Goal: Transaction & Acquisition: Subscribe to service/newsletter

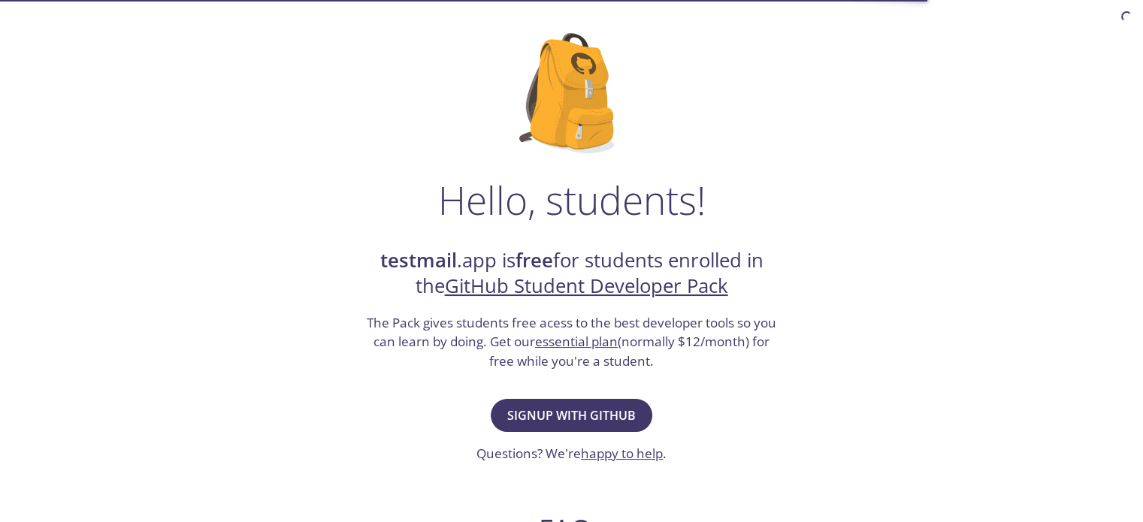
scroll to position [226, 0]
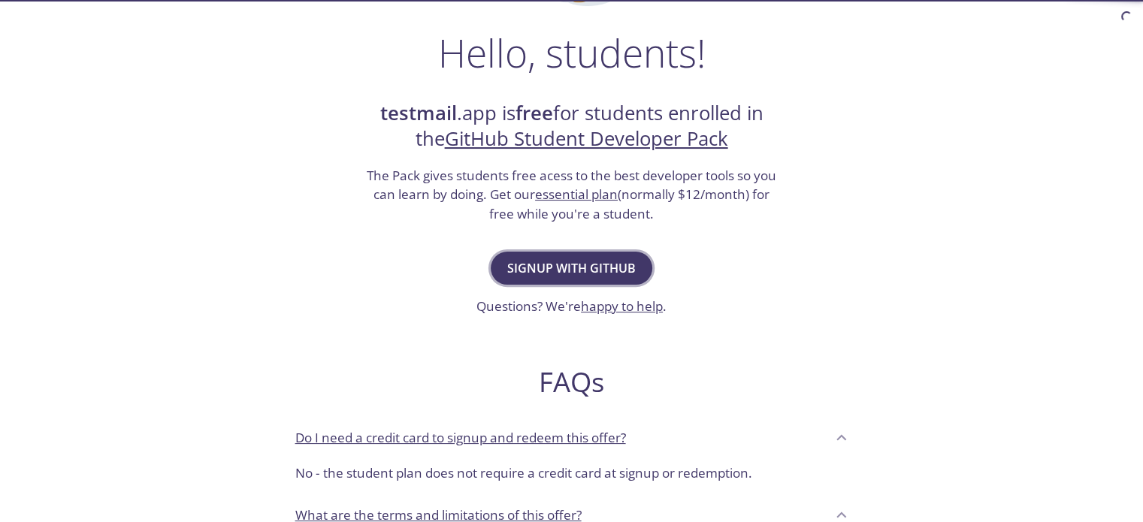
click at [596, 270] on span "Signup with GitHub" at bounding box center [571, 268] width 129 height 21
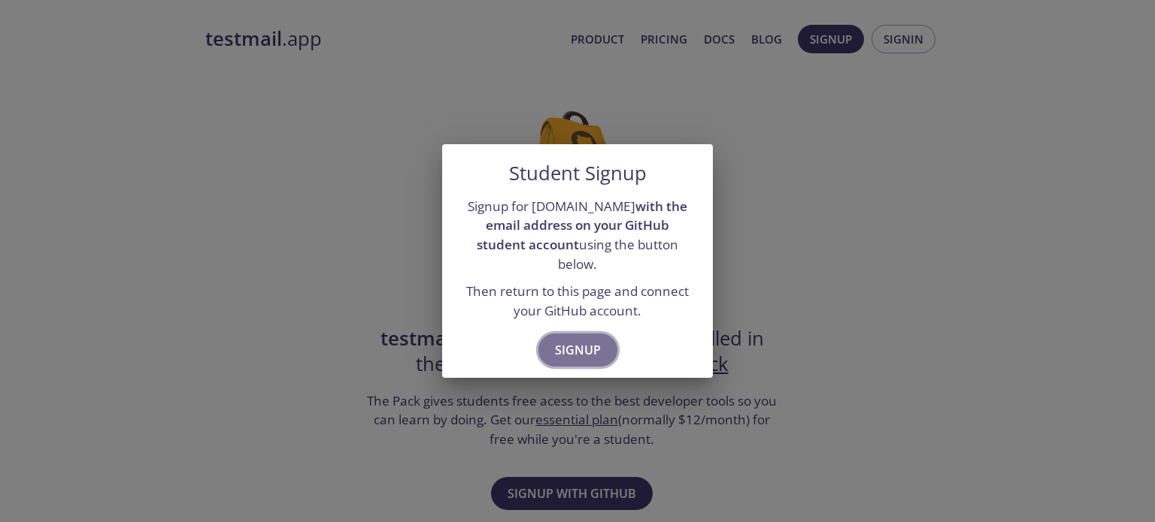
click at [586, 340] on span "Signup" at bounding box center [578, 350] width 46 height 21
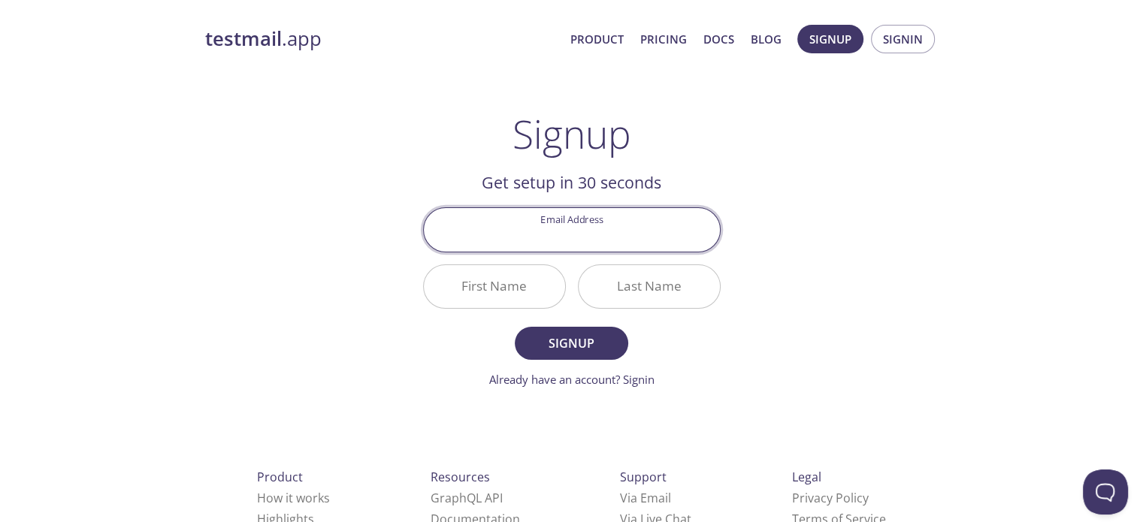
click at [575, 233] on input "Email Address" at bounding box center [572, 229] width 296 height 43
type input "[EMAIL_ADDRESS][DOMAIN_NAME]"
click at [540, 286] on input "First Name" at bounding box center [494, 286] width 141 height 43
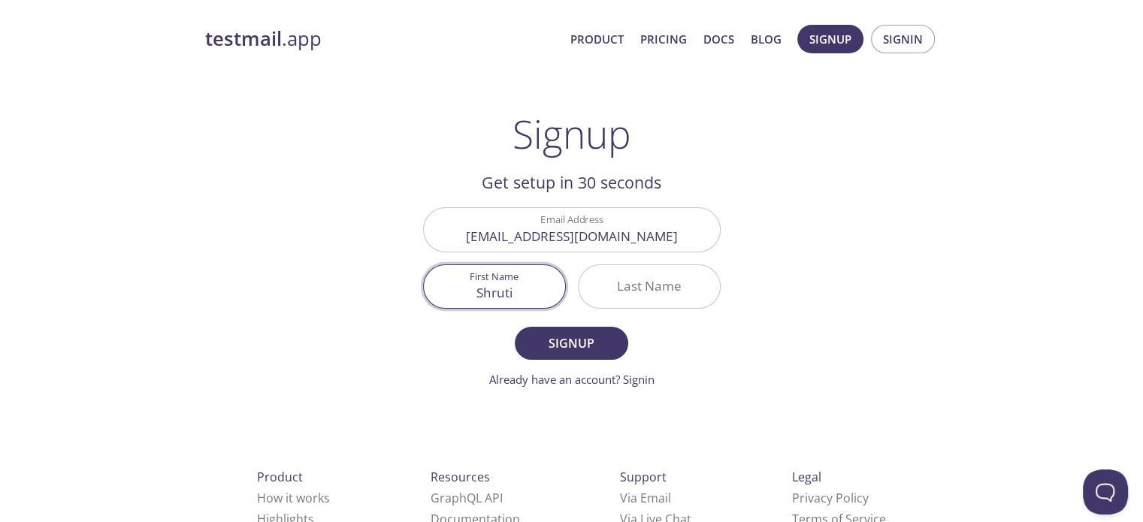
type input "Shruti"
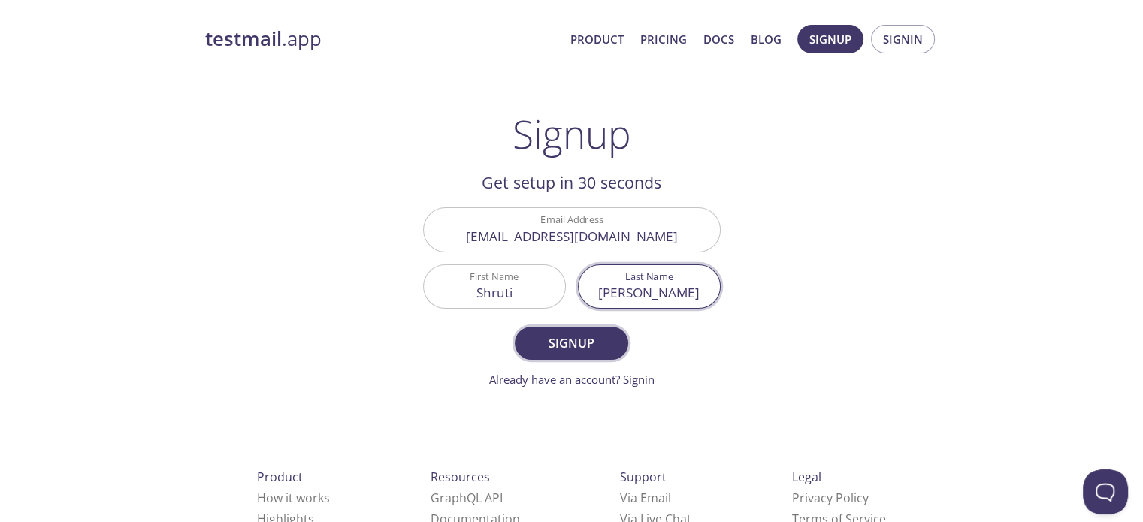
type input "[PERSON_NAME]"
click at [592, 353] on span "Signup" at bounding box center [571, 343] width 80 height 21
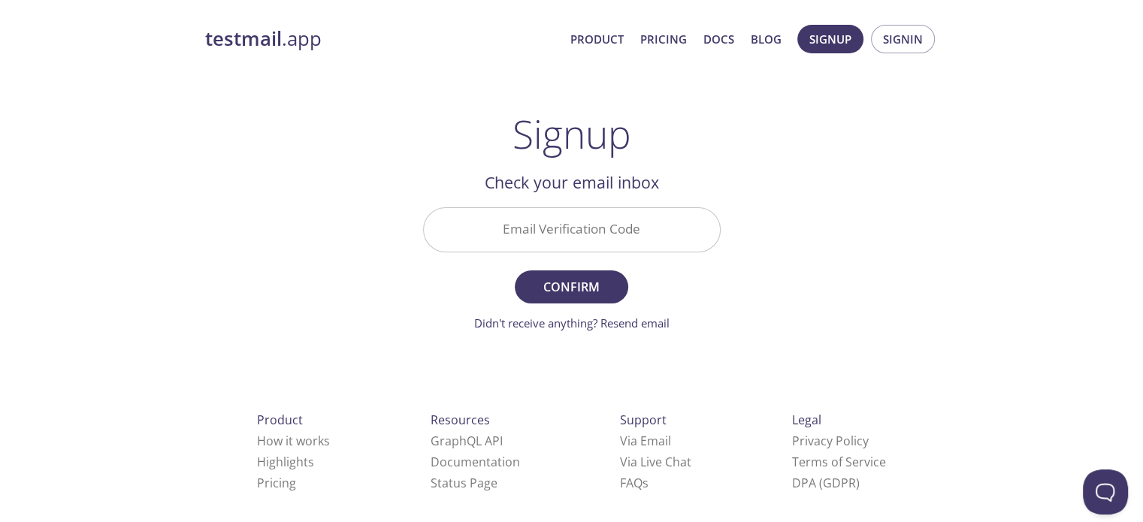
scroll to position [13, 0]
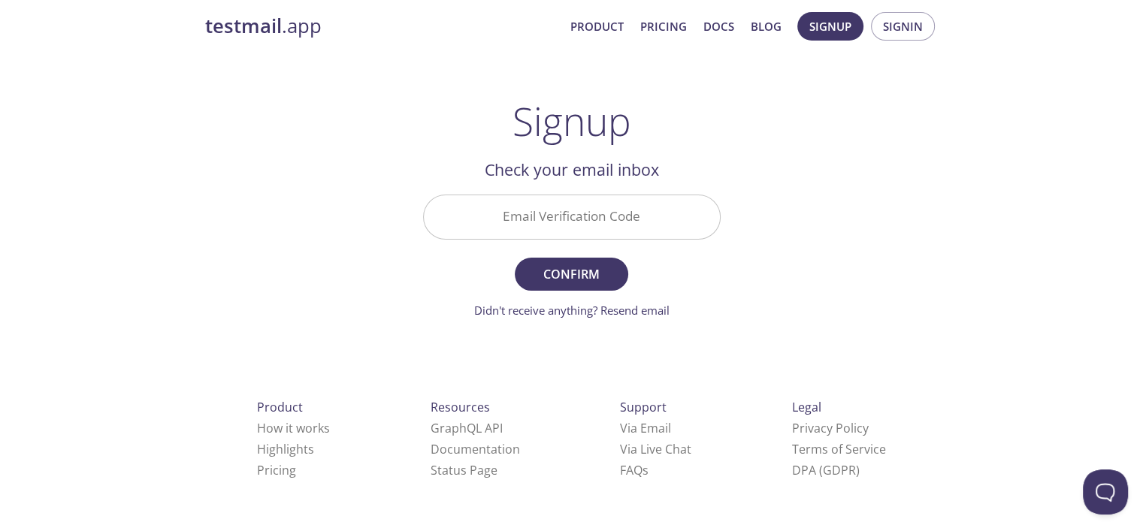
click at [625, 207] on input "Email Verification Code" at bounding box center [572, 216] width 296 height 43
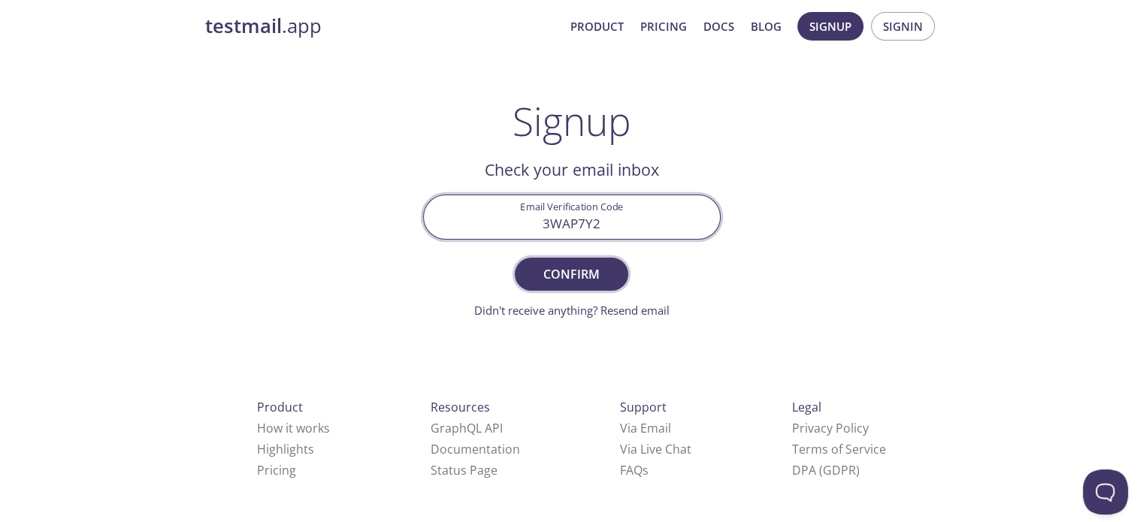
type input "3WAP7Y2"
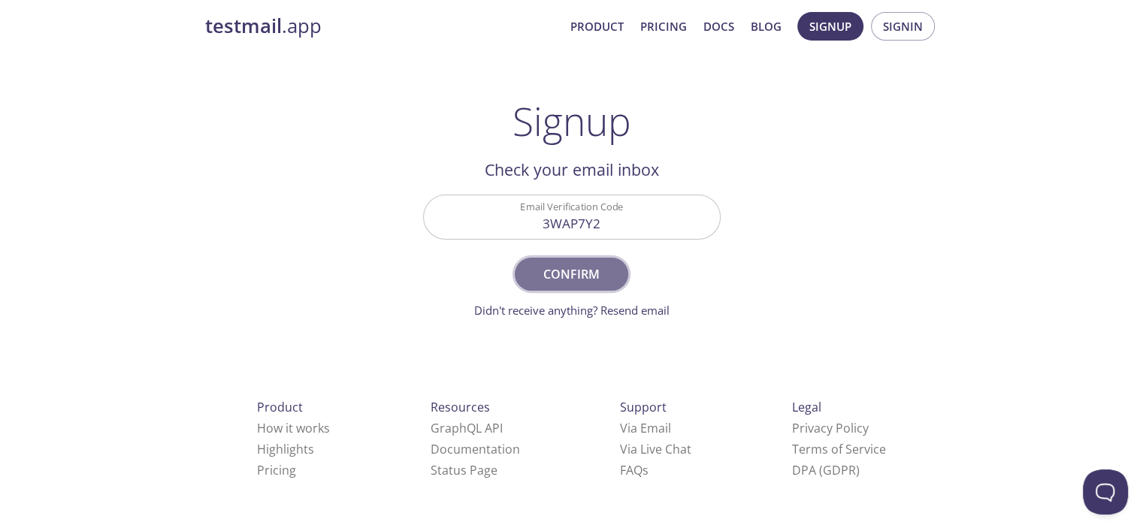
click at [589, 283] on span "Confirm" at bounding box center [571, 274] width 80 height 21
